Goal: Task Accomplishment & Management: Use online tool/utility

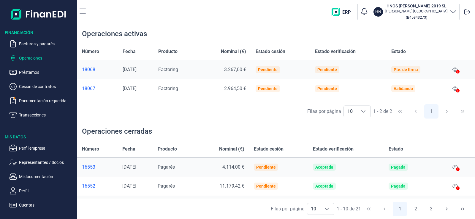
click at [456, 70] on icon at bounding box center [458, 72] width 4 height 4
click at [456, 68] on icon at bounding box center [454, 70] width 5 height 4
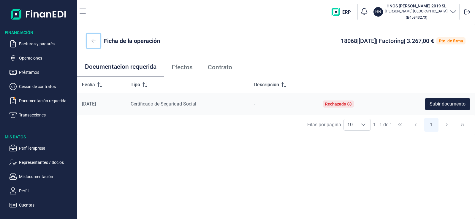
click at [90, 41] on button at bounding box center [94, 41] width 14 height 14
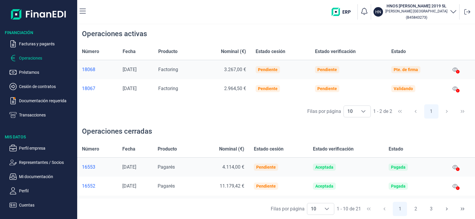
click at [434, 8] on h3 "HNOS [PERSON_NAME] 2019 SL" at bounding box center [416, 6] width 62 height 6
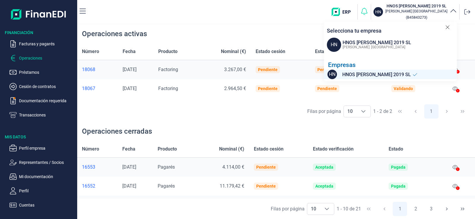
click at [368, 10] on icon "button" at bounding box center [364, 11] width 8 height 8
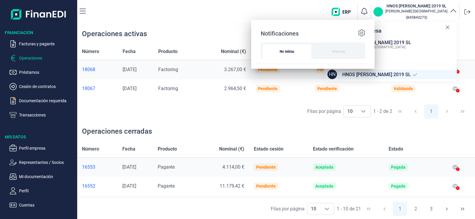
click at [381, 9] on p "HN" at bounding box center [378, 12] width 6 height 6
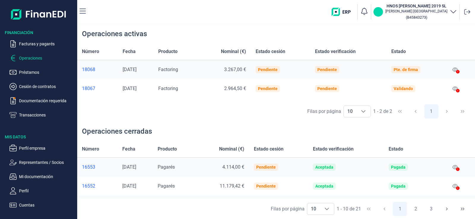
click at [381, 12] on p "HN" at bounding box center [378, 12] width 6 height 6
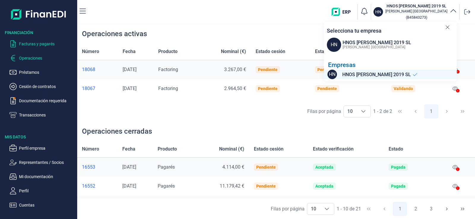
click at [22, 42] on p "Facturas y pagarés" at bounding box center [47, 43] width 56 height 7
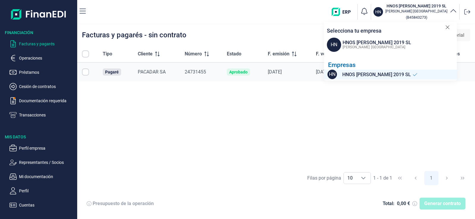
checkbox input "true"
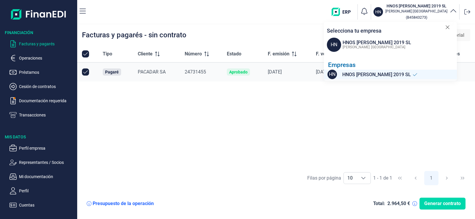
click at [266, 127] on div "Tipo Cliente Número Estado F. emisión F. vencimiento Nominal (€) Otras opciones…" at bounding box center [275, 107] width 397 height 122
click at [85, 9] on icon "button" at bounding box center [82, 11] width 6 height 7
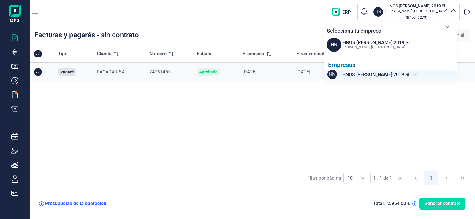
click at [168, 135] on div "Tipo Cliente Número Estado F. emisión F. vencimiento Nominal (€) Otras opciones…" at bounding box center [252, 107] width 445 height 122
click at [15, 53] on icon "button" at bounding box center [15, 52] width 4 height 6
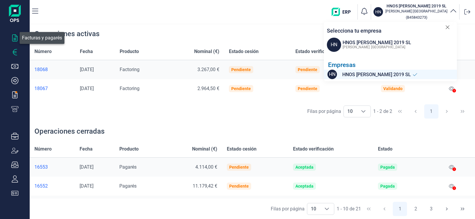
click at [16, 41] on icon "button" at bounding box center [14, 37] width 7 height 7
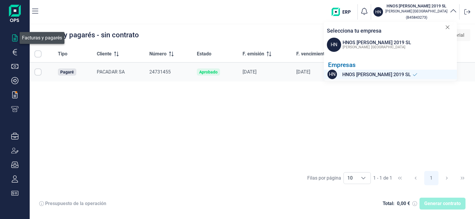
checkbox input "true"
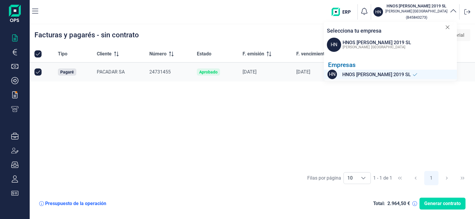
click at [447, 27] on icon at bounding box center [447, 28] width 4 height 4
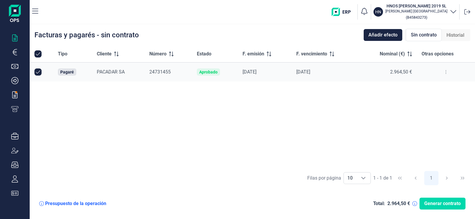
click at [16, 9] on img at bounding box center [15, 14] width 12 height 19
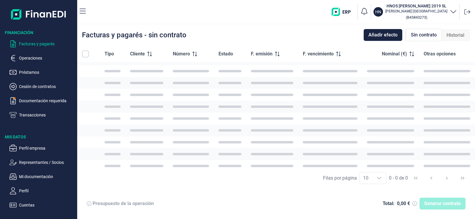
scroll to position [13, 0]
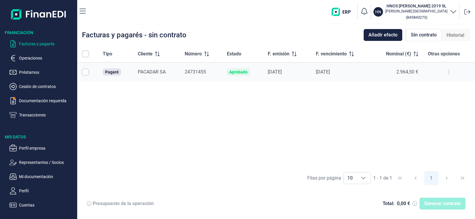
checkbox input "true"
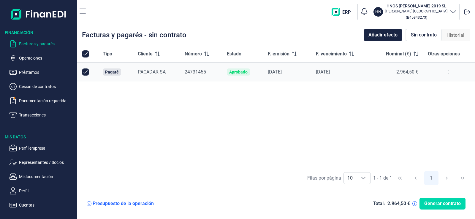
click at [347, 11] on img "button" at bounding box center [342, 12] width 23 height 8
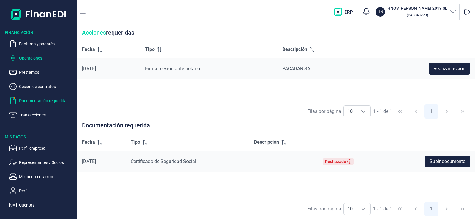
click at [34, 56] on p "Operaciones" at bounding box center [47, 58] width 56 height 7
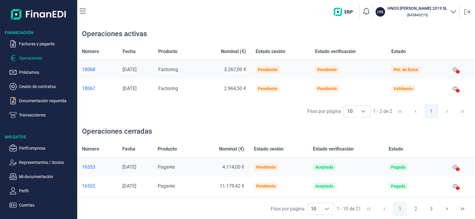
click at [457, 69] on div at bounding box center [458, 72] width 4 height 7
click at [456, 71] on icon at bounding box center [454, 69] width 5 height 5
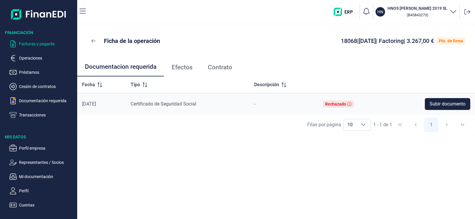
click at [31, 43] on p "Facturas y pagarés" at bounding box center [47, 43] width 56 height 7
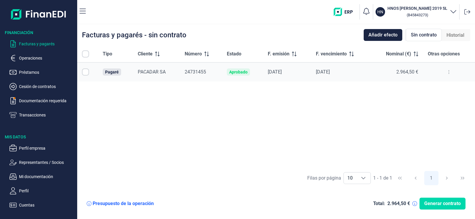
checkbox input "true"
click at [450, 72] on button at bounding box center [448, 71] width 11 height 9
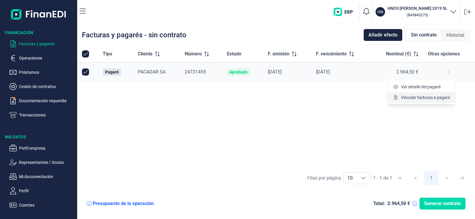
click at [412, 99] on span "Vincular facturas a pagaré" at bounding box center [425, 98] width 49 height 6
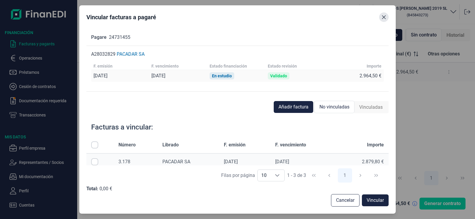
click at [382, 18] on icon "Close" at bounding box center [383, 17] width 5 height 5
